Goal: Task Accomplishment & Management: Use online tool/utility

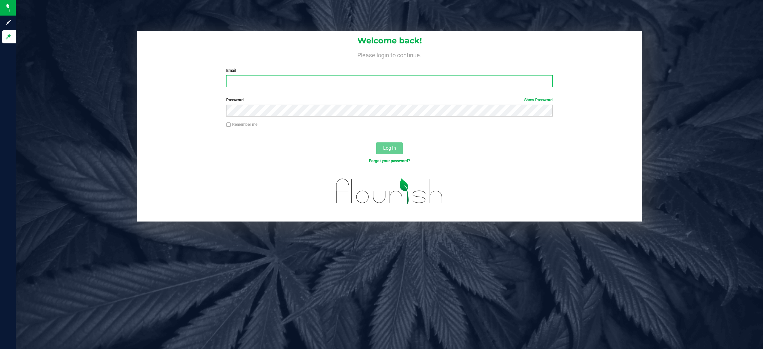
click at [289, 79] on input "Email" at bounding box center [389, 81] width 327 height 12
type input "[EMAIL_ADDRESS][DOMAIN_NAME]"
click at [376, 142] on button "Log In" at bounding box center [389, 148] width 27 height 12
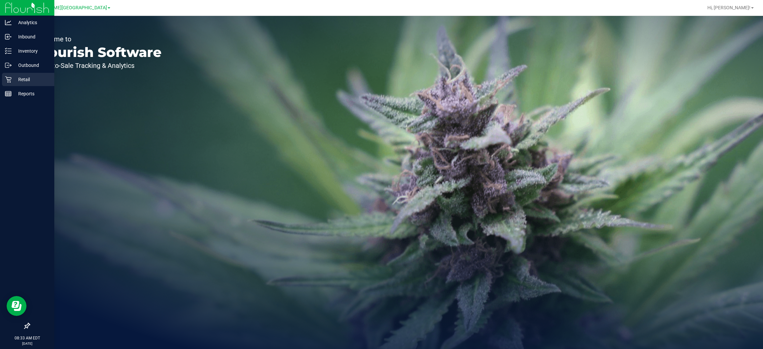
click at [34, 76] on p "Retail" at bounding box center [32, 80] width 40 height 8
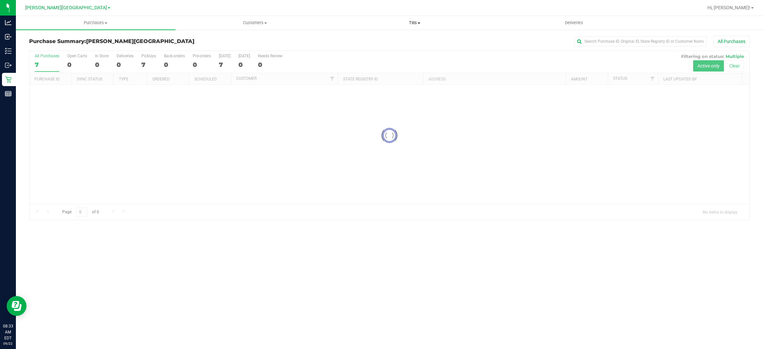
click at [418, 23] on span at bounding box center [419, 23] width 3 height 1
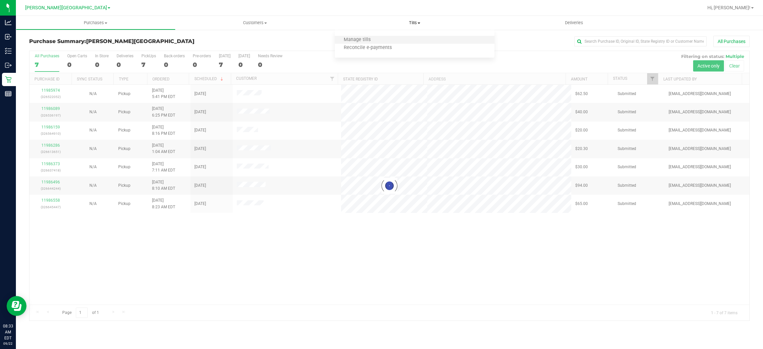
click at [383, 37] on li "Manage tills" at bounding box center [415, 40] width 160 height 8
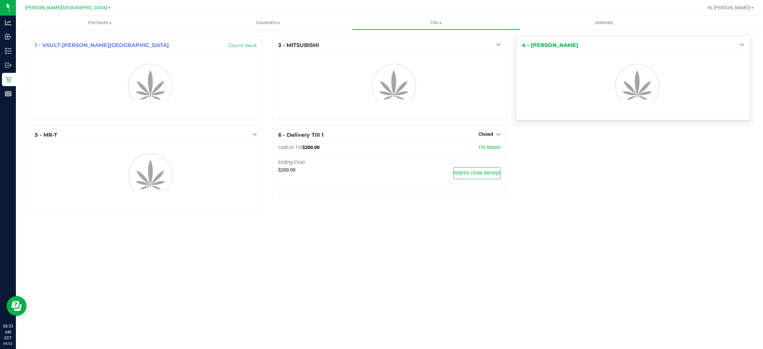
click at [715, 42] on div "4 - [PERSON_NAME]" at bounding box center [633, 45] width 222 height 8
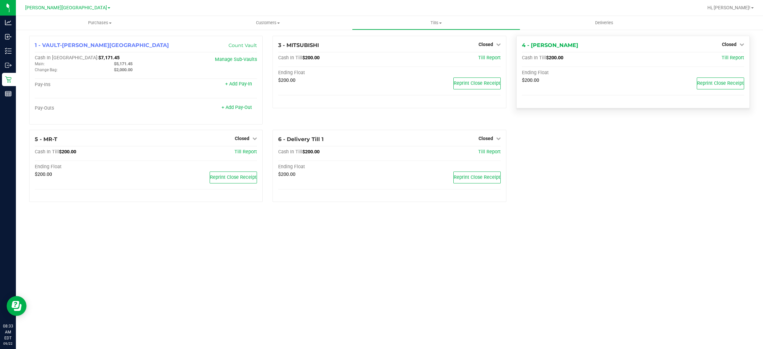
click at [732, 39] on div "4 - [PERSON_NAME] Closed Open Till Cash In Till $200.00 Till Report Ending Floa…" at bounding box center [633, 72] width 234 height 73
click at [733, 43] on span "Closed" at bounding box center [729, 44] width 15 height 5
click at [715, 58] on div "Open Till" at bounding box center [729, 58] width 49 height 8
click at [744, 58] on div "Open Till" at bounding box center [729, 58] width 49 height 8
click at [731, 57] on link "Open Till" at bounding box center [730, 58] width 18 height 5
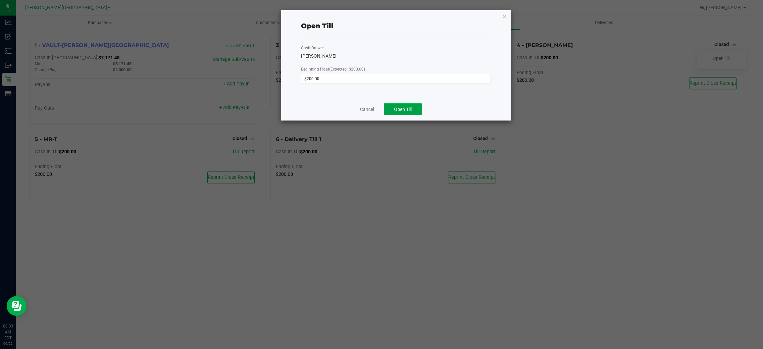
click at [393, 113] on button "Open Till" at bounding box center [403, 109] width 38 height 12
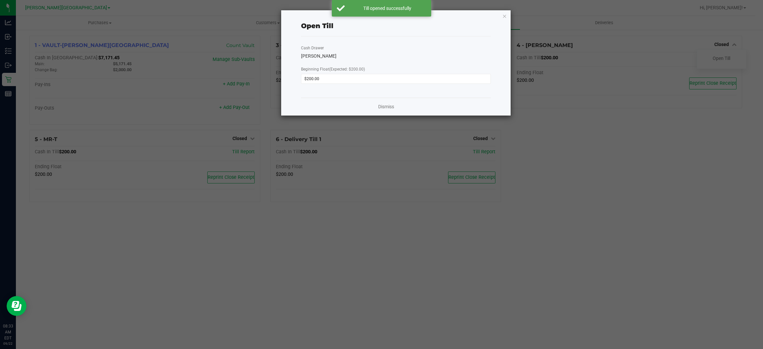
click at [389, 102] on div "Dismiss" at bounding box center [396, 107] width 190 height 18
click at [389, 106] on link "Dismiss" at bounding box center [386, 106] width 16 height 7
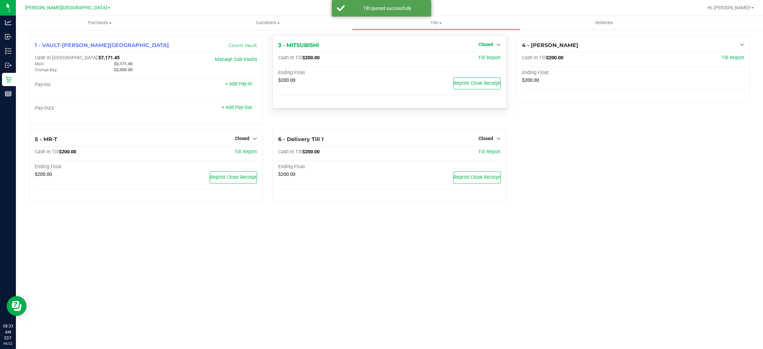
click at [487, 45] on span "Closed" at bounding box center [486, 44] width 15 height 5
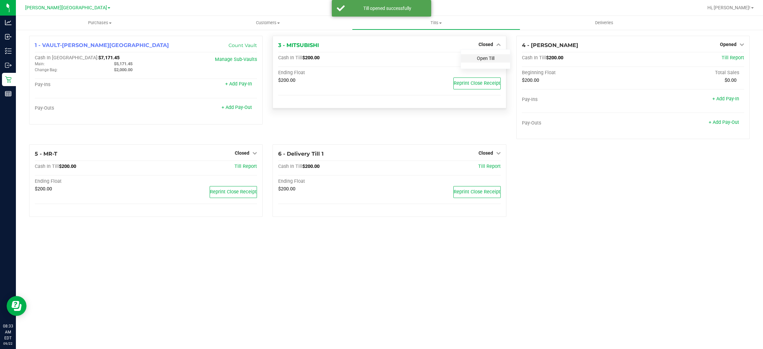
click at [482, 58] on link "Open Till" at bounding box center [486, 58] width 18 height 5
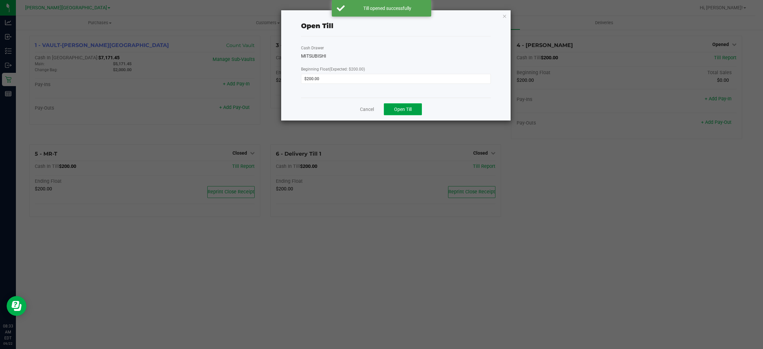
click at [397, 111] on span "Open Till" at bounding box center [403, 109] width 18 height 5
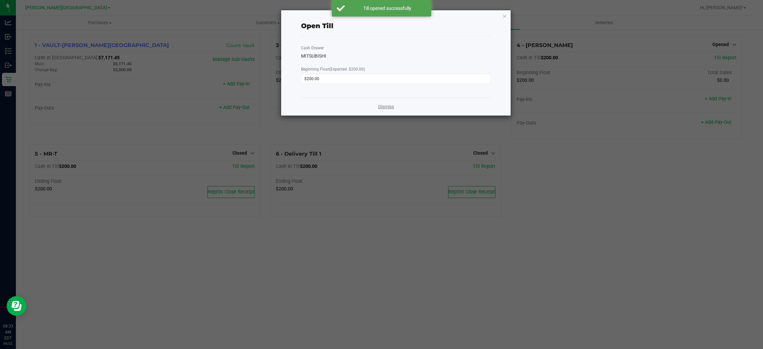
click at [384, 105] on link "Dismiss" at bounding box center [386, 106] width 16 height 7
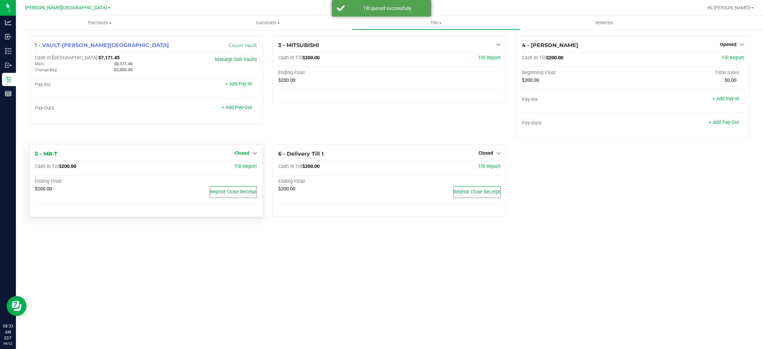
click at [238, 154] on span "Closed" at bounding box center [242, 152] width 15 height 5
click at [238, 166] on link "Open Till" at bounding box center [242, 166] width 18 height 5
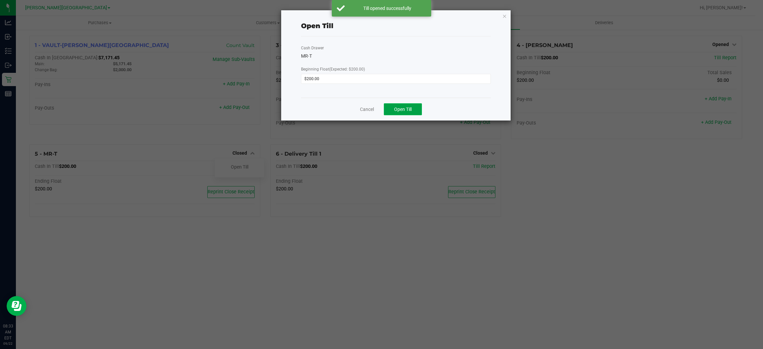
click at [408, 110] on span "Open Till" at bounding box center [403, 109] width 18 height 5
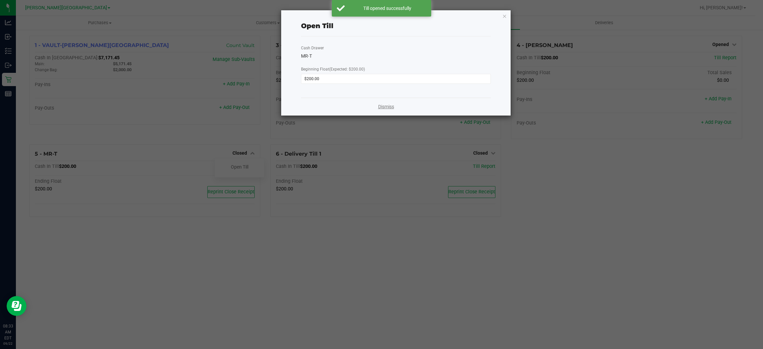
click at [387, 107] on link "Dismiss" at bounding box center [386, 106] width 16 height 7
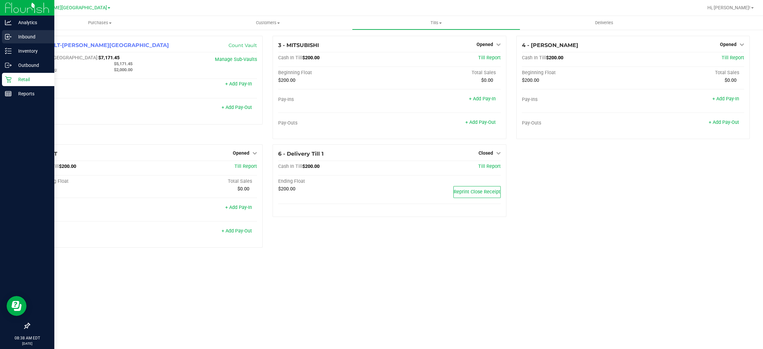
click at [18, 40] on p "Inbound" at bounding box center [32, 37] width 40 height 8
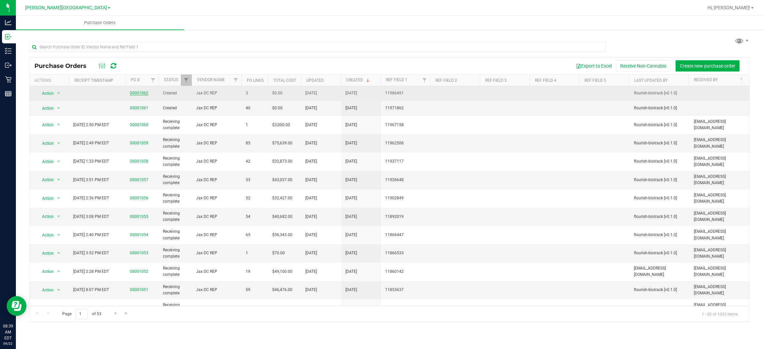
click at [138, 94] on link "00001062" at bounding box center [139, 93] width 19 height 5
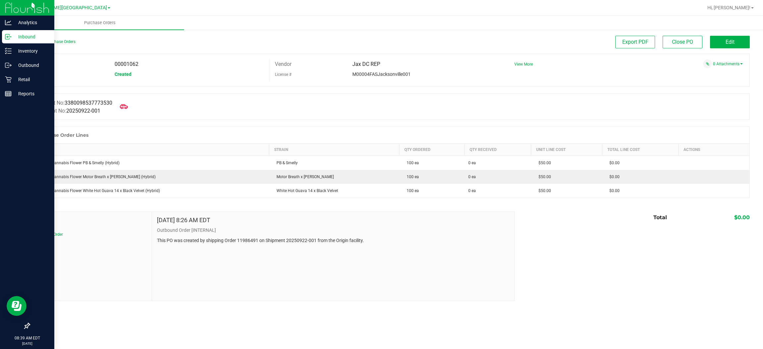
click at [8, 36] on icon at bounding box center [8, 36] width 7 height 7
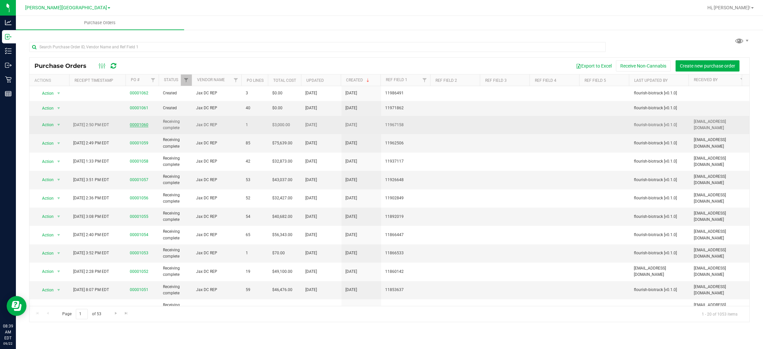
click at [137, 125] on link "00001060" at bounding box center [139, 125] width 19 height 5
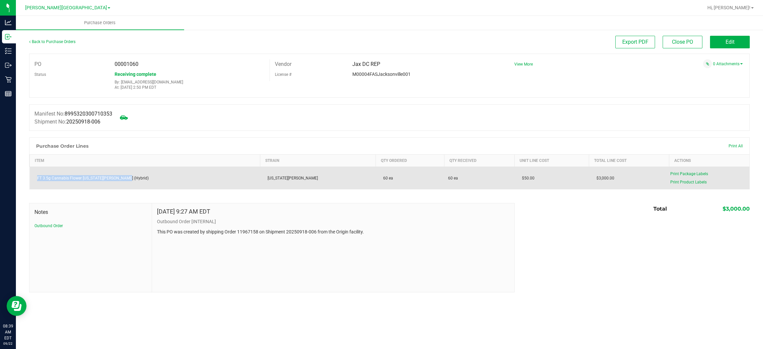
drag, startPoint x: 135, startPoint y: 179, endPoint x: 33, endPoint y: 183, distance: 102.1
click at [33, 183] on td "FT 3.5g Cannabis Flower [US_STATE][PERSON_NAME] (Hybrid)" at bounding box center [145, 178] width 231 height 23
copy div "FT 3.5g Cannabis Flower [US_STATE][PERSON_NAME] (Hybrid)"
